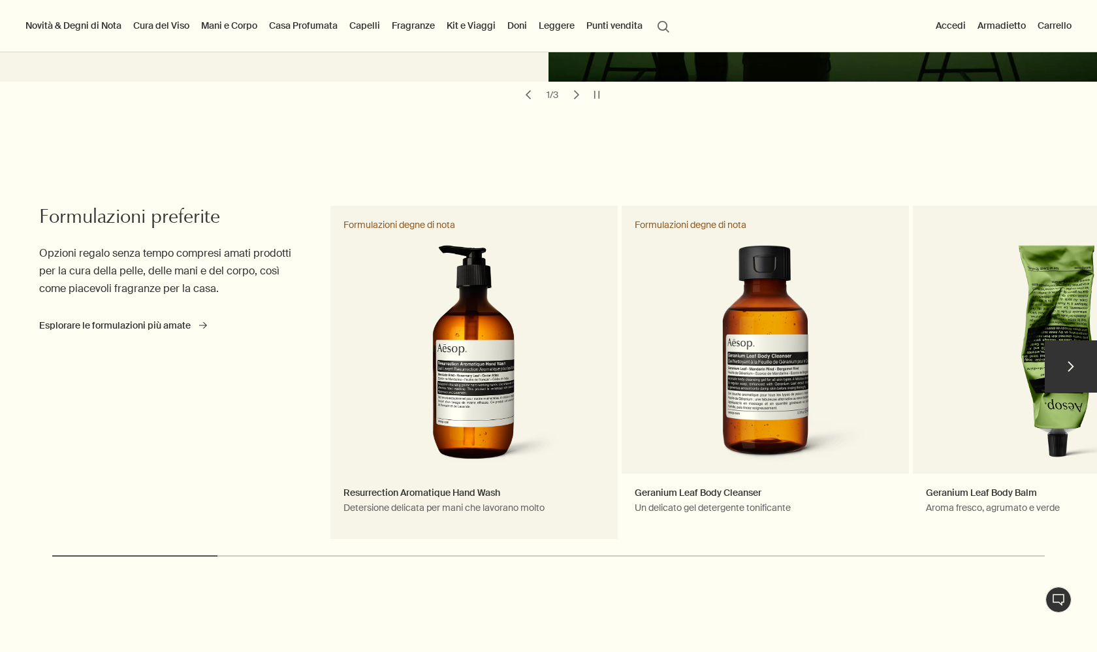
scroll to position [400, 0]
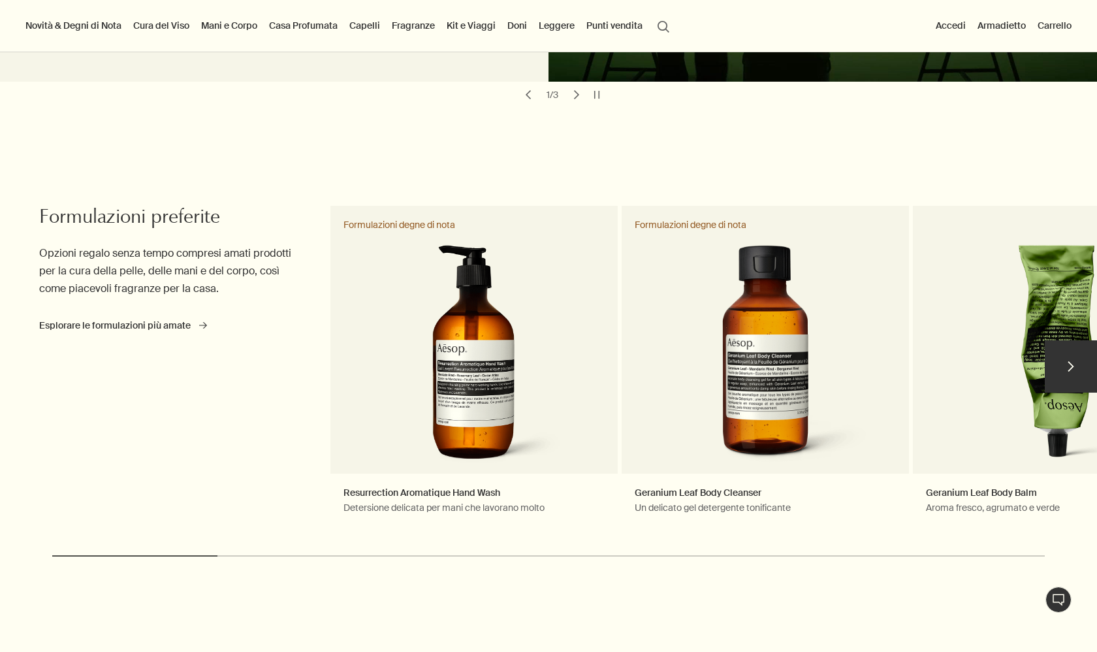
click at [1074, 362] on button "chevron" at bounding box center [1071, 366] width 52 height 52
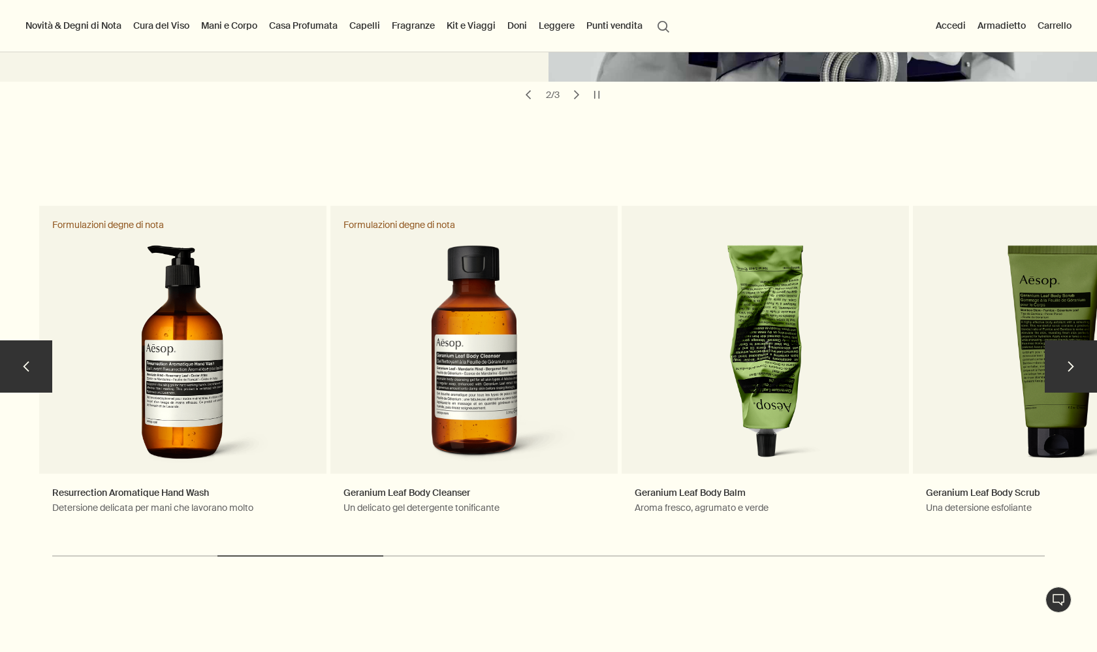
click at [1074, 362] on button "chevron" at bounding box center [1071, 366] width 52 height 52
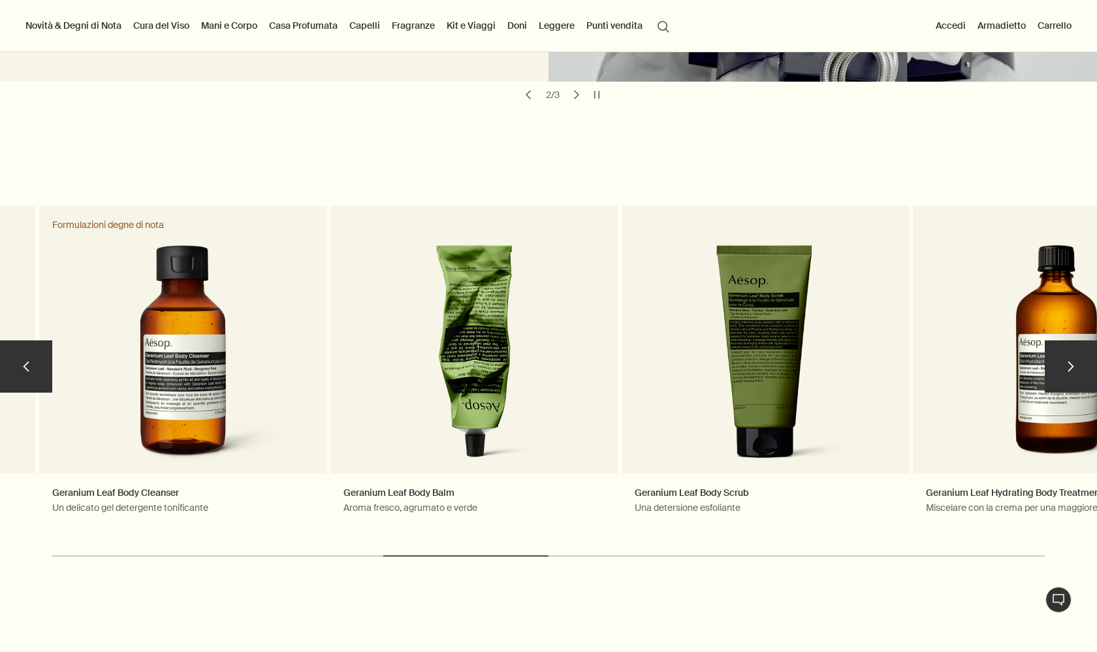
click at [1074, 362] on button "chevron" at bounding box center [1071, 366] width 52 height 52
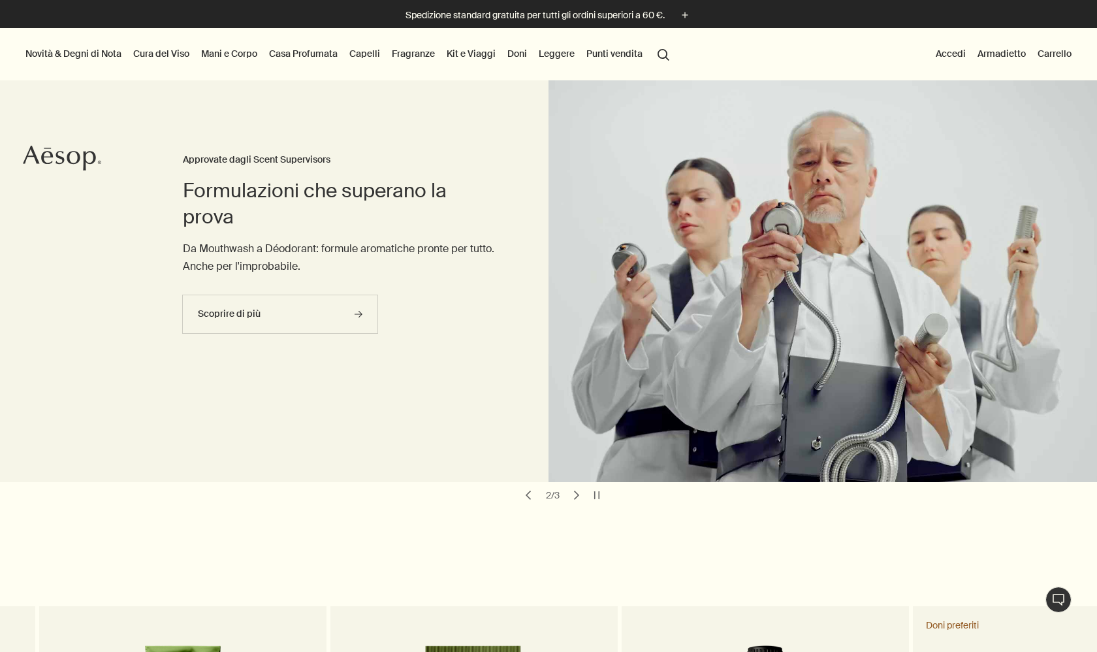
scroll to position [0, 0]
click at [577, 500] on button "chevron" at bounding box center [576, 495] width 18 height 18
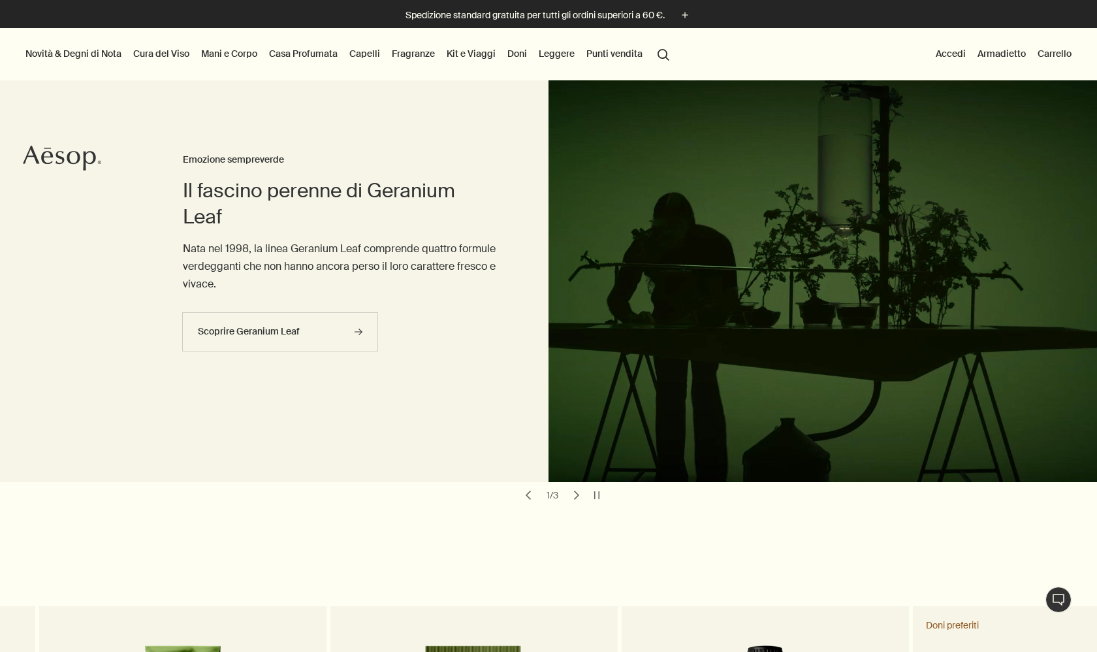
click at [158, 54] on link "Cura del Viso" at bounding box center [161, 53] width 61 height 17
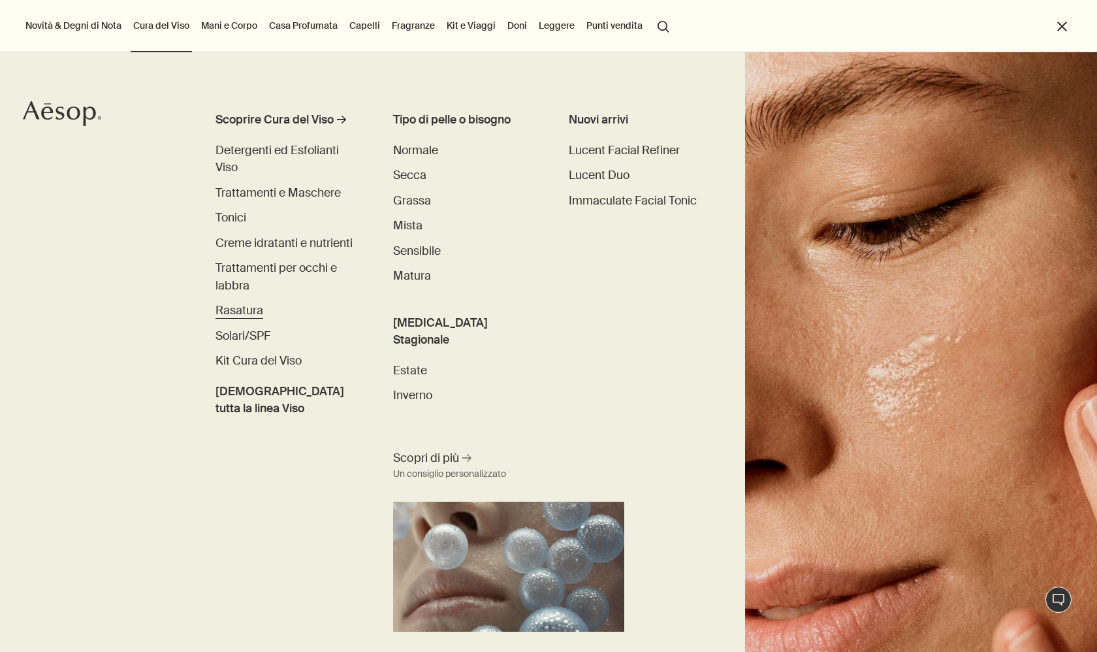
click at [236, 304] on span "Rasatura" at bounding box center [239, 310] width 48 height 14
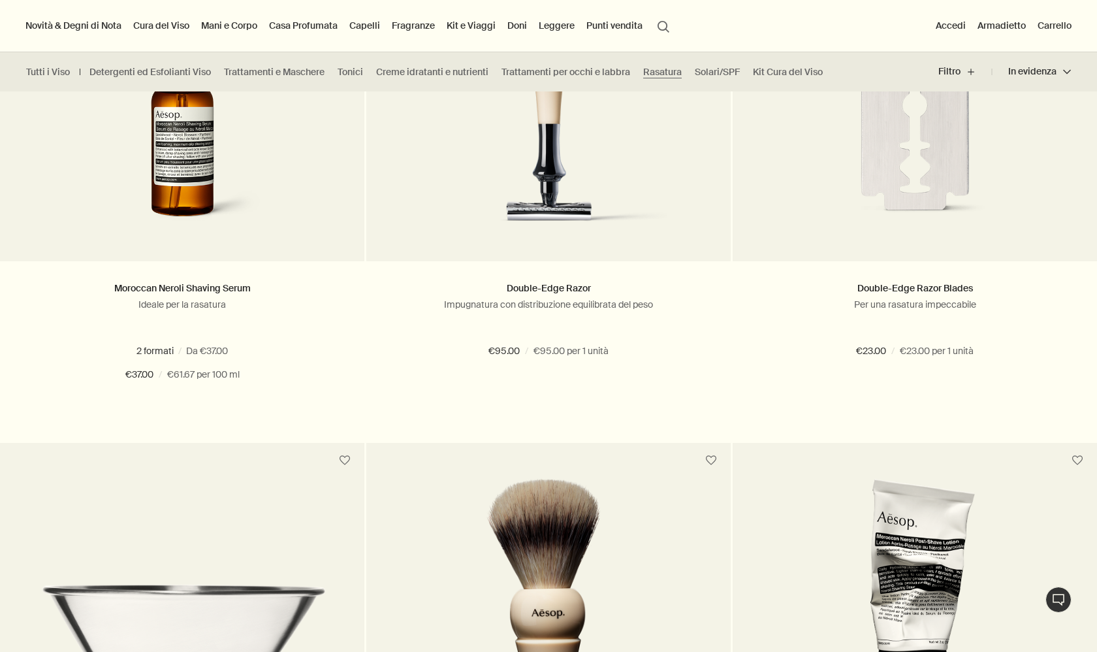
scroll to position [351, 0]
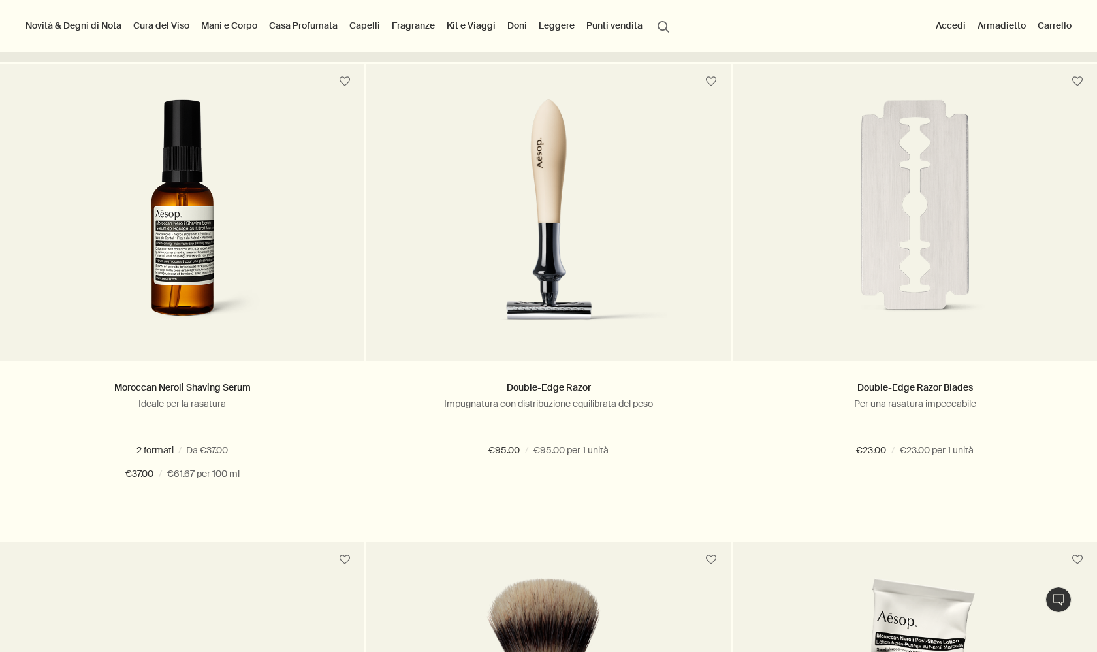
click at [240, 30] on link "Mani e Corpo" at bounding box center [228, 25] width 61 height 17
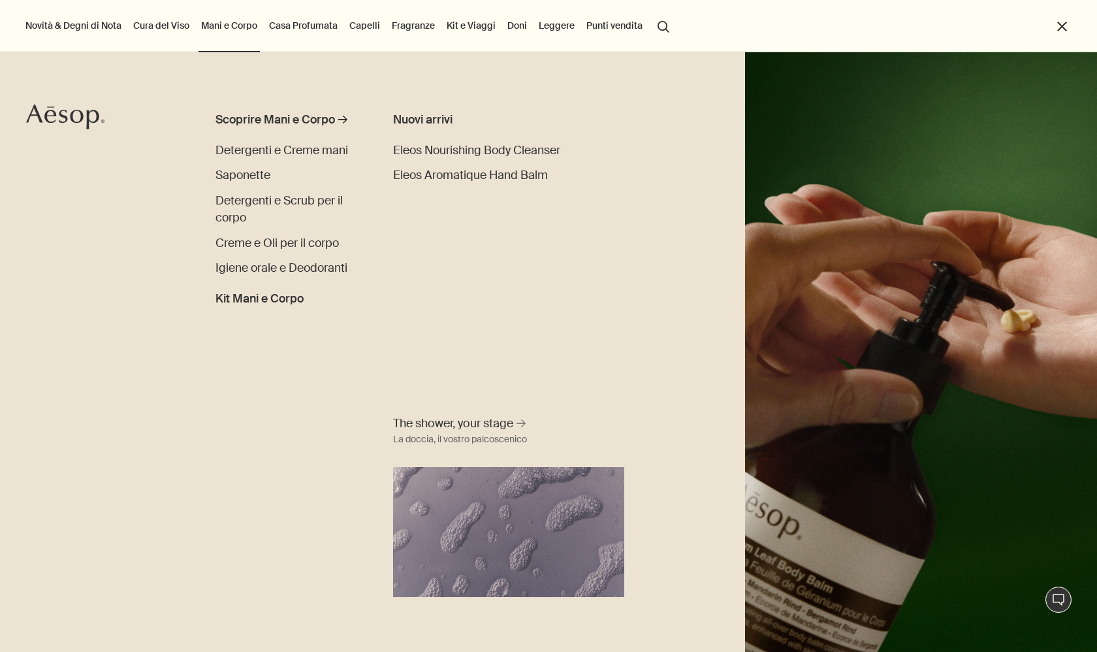
scroll to position [345, 0]
click at [281, 294] on span "Kit Mani e Corpo" at bounding box center [259, 299] width 88 height 18
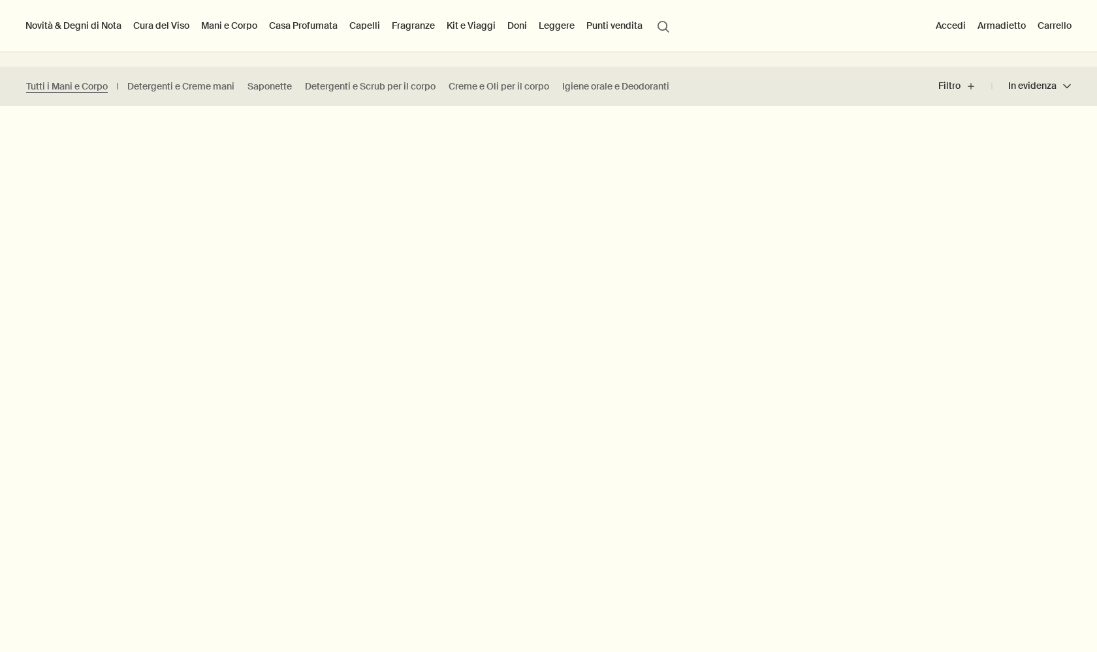
scroll to position [280, 0]
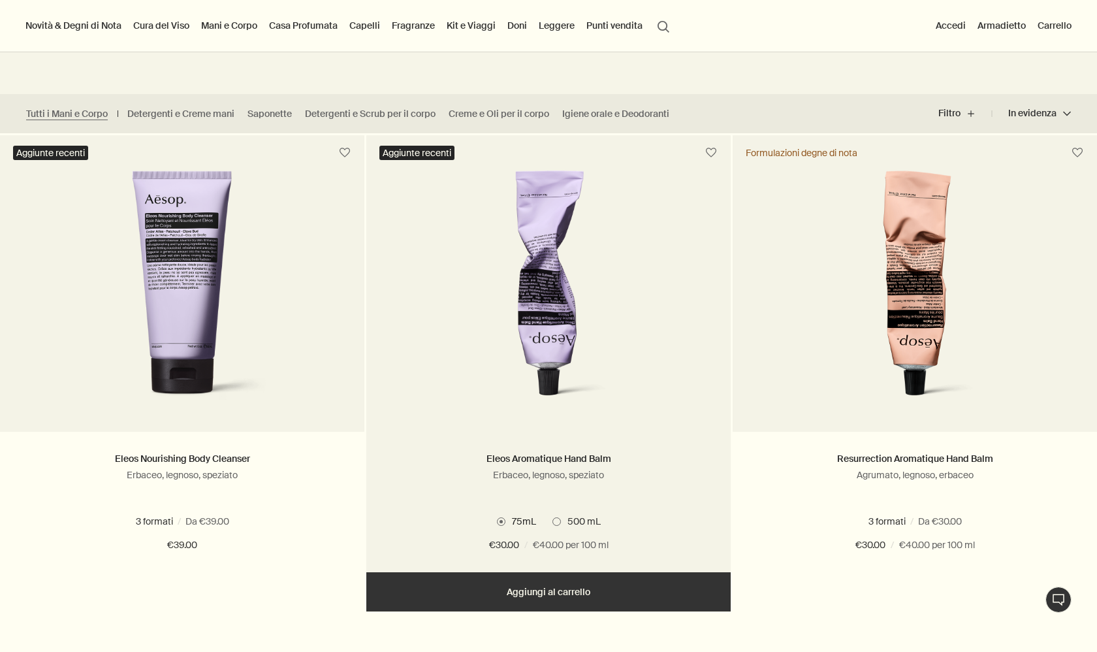
click at [558, 524] on span at bounding box center [556, 521] width 8 height 8
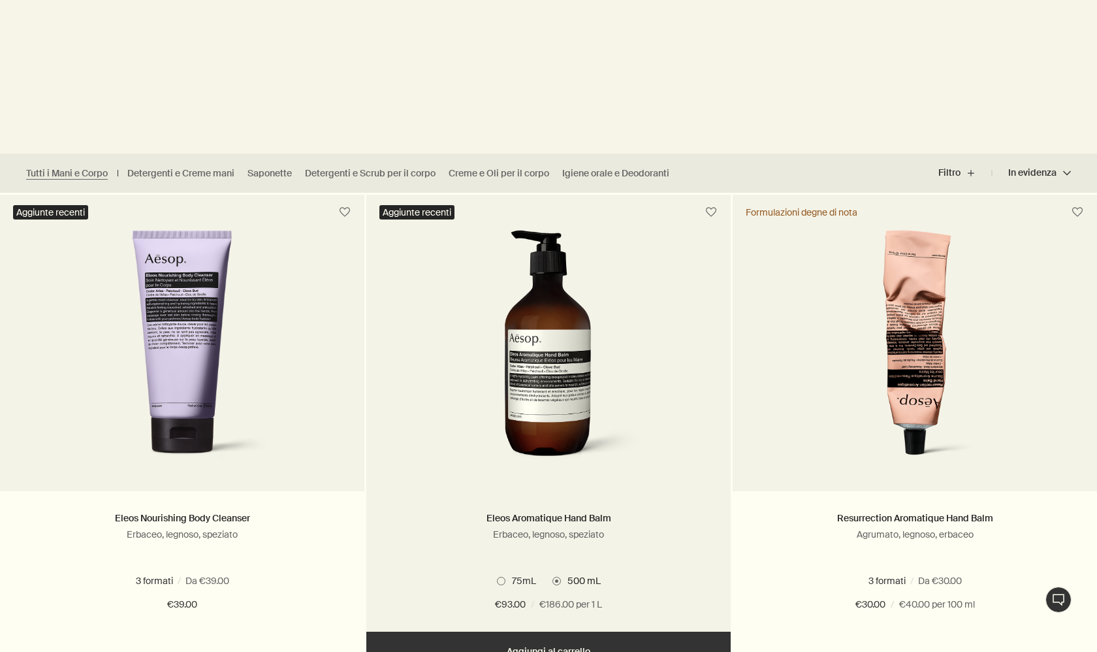
scroll to position [224, 0]
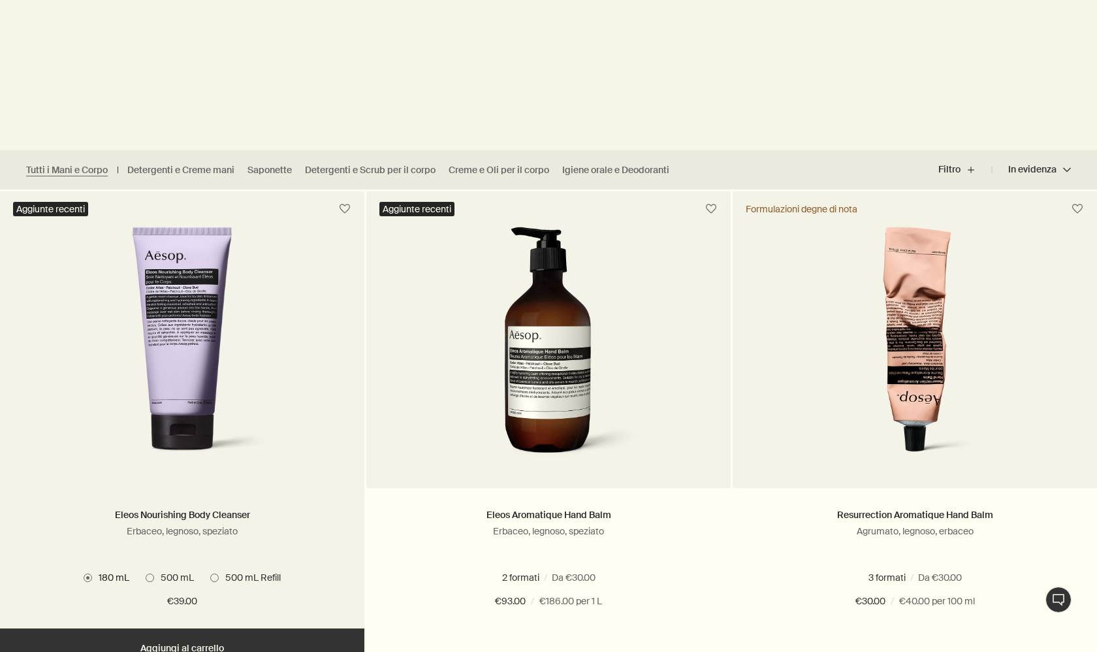
click at [291, 428] on picture at bounding box center [182, 348] width 325 height 242
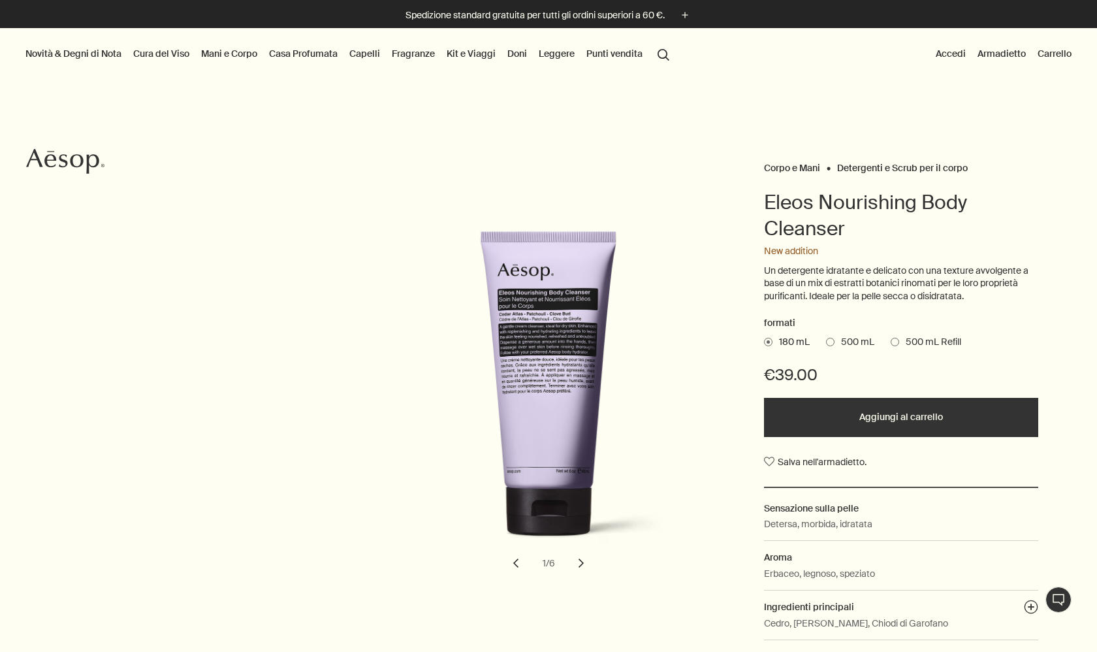
click at [588, 563] on button "chevron" at bounding box center [581, 562] width 29 height 29
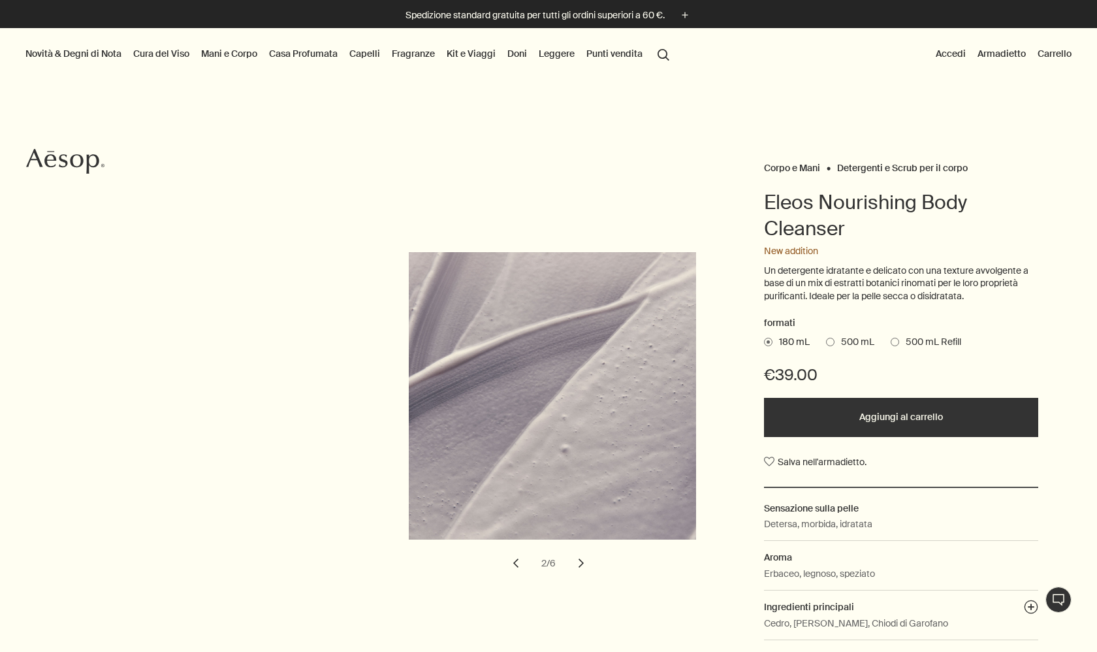
click at [587, 562] on button "chevron" at bounding box center [581, 562] width 29 height 29
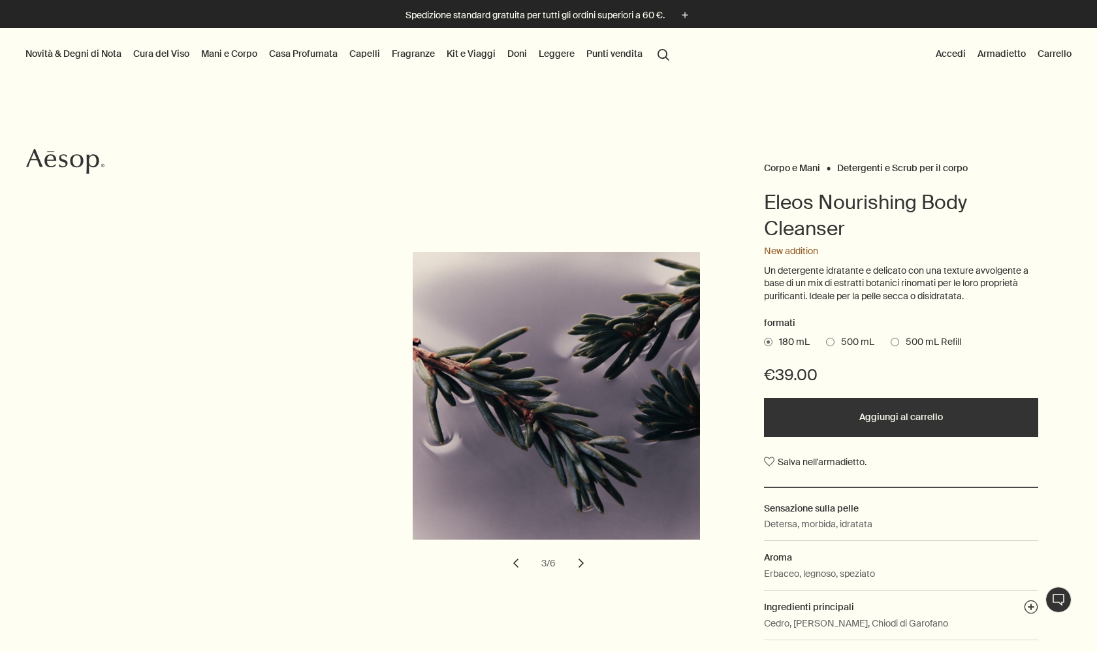
click at [586, 562] on button "chevron" at bounding box center [581, 562] width 29 height 29
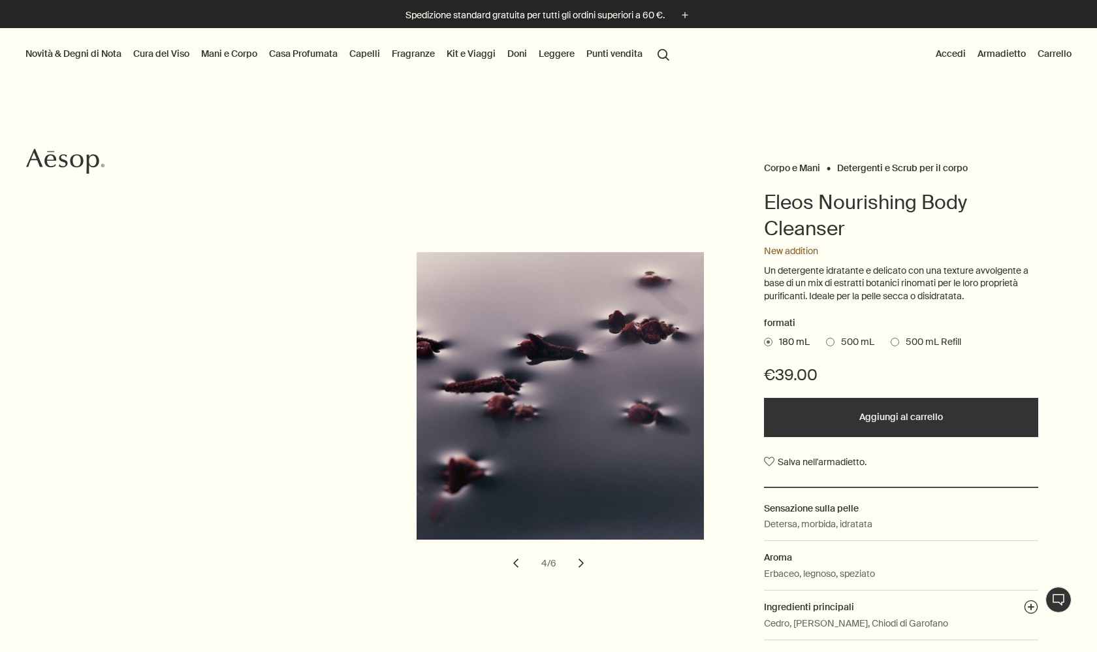
click at [586, 562] on button "chevron" at bounding box center [581, 562] width 29 height 29
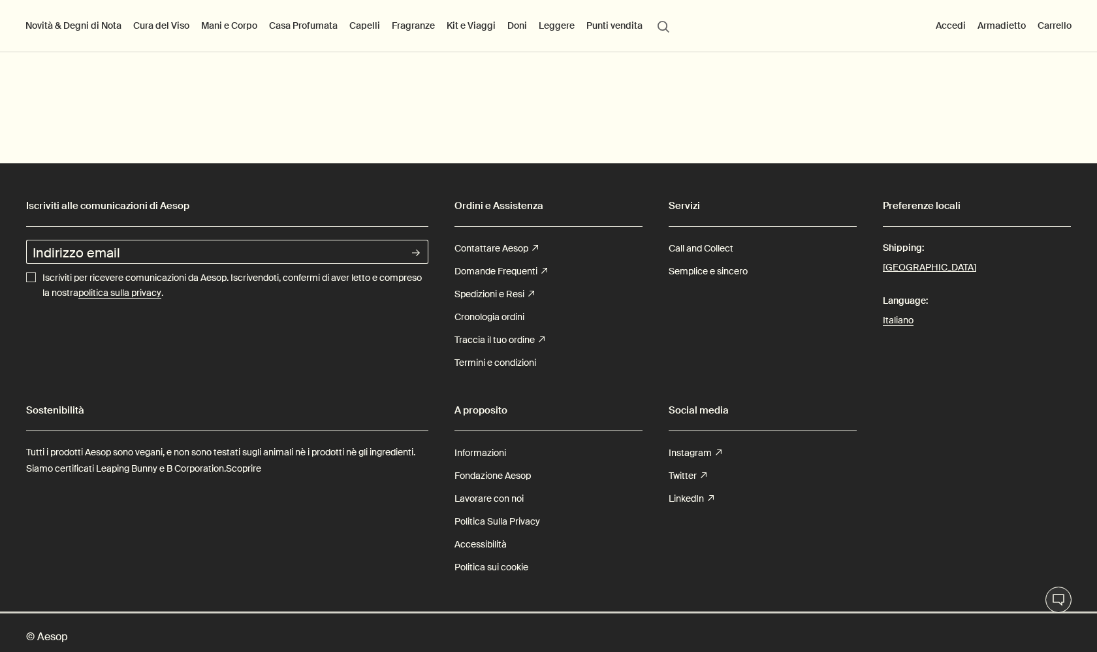
scroll to position [2670, 0]
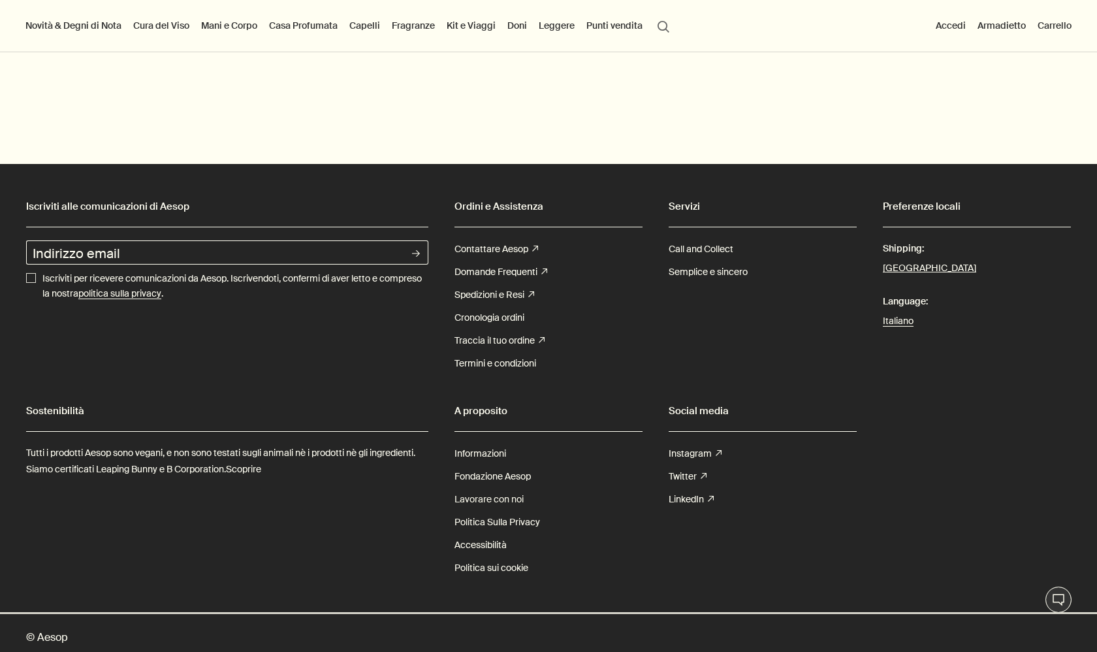
click at [490, 493] on link "Lavorare con noi" at bounding box center [488, 499] width 69 height 23
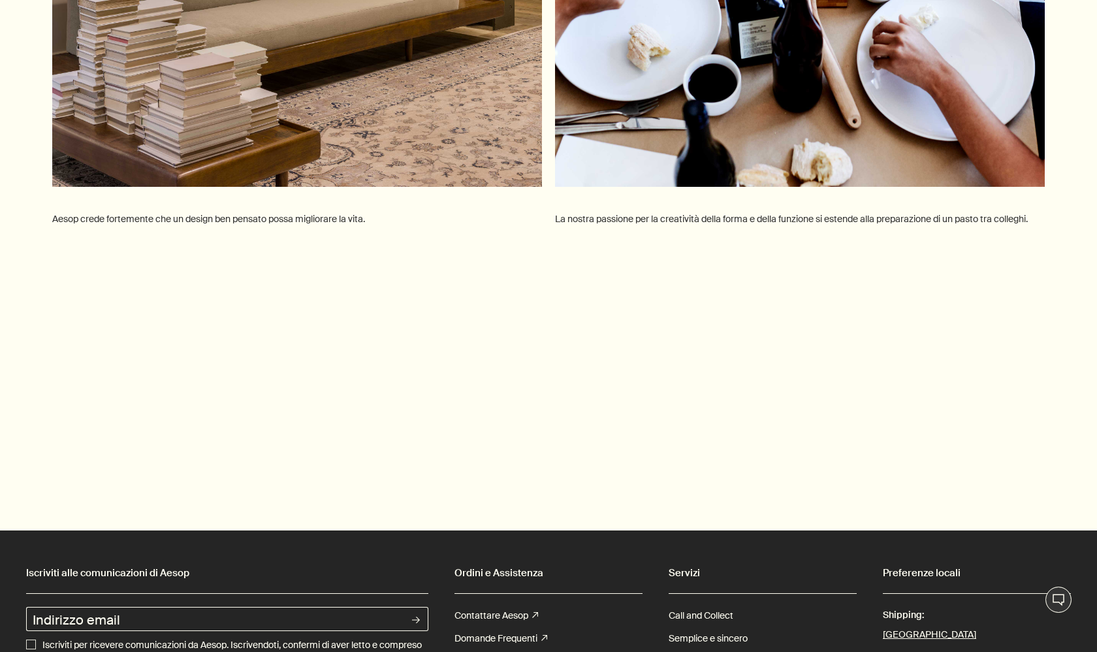
scroll to position [7469, 0]
